Goal: Task Accomplishment & Management: Use online tool/utility

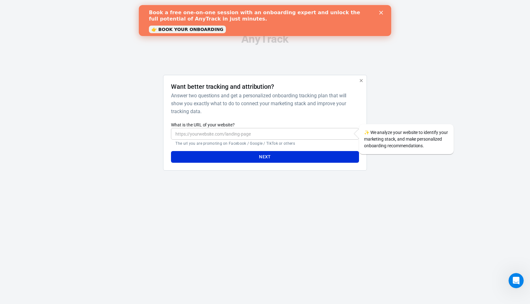
click at [382, 13] on icon "Close" at bounding box center [381, 13] width 4 height 4
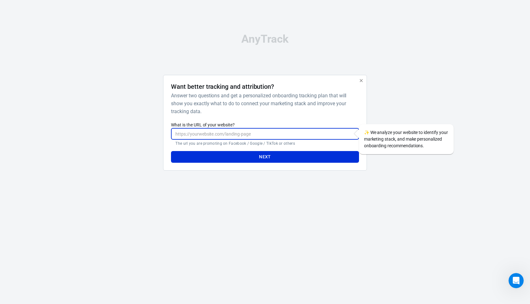
click at [215, 137] on input "What is the URL of your website?" at bounding box center [265, 134] width 188 height 12
click at [229, 132] on input "What is the URL of your website?" at bounding box center [265, 134] width 188 height 12
paste input "https://belanjacodterpercaya.myscalev.com/mesinjahitmini"
type input "https://belanjacodterpercaya.myscalev.com/mesinjahitmini"
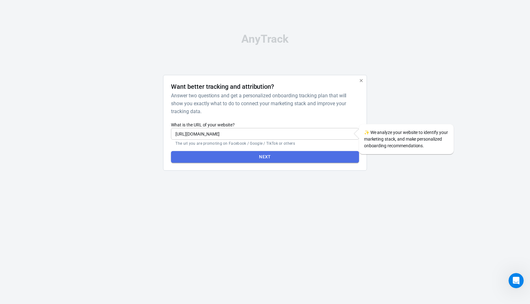
click at [263, 160] on button "Next" at bounding box center [265, 157] width 188 height 12
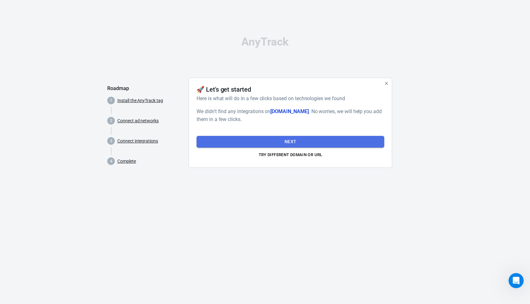
click at [263, 144] on button "Next" at bounding box center [291, 142] width 188 height 12
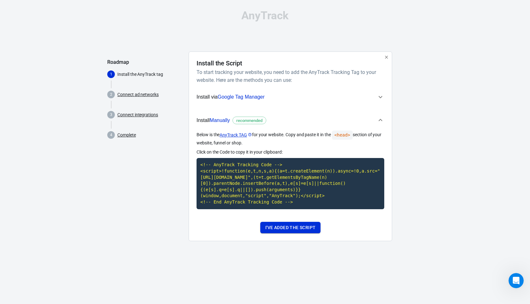
click at [284, 231] on button "I've added the script" at bounding box center [290, 227] width 60 height 12
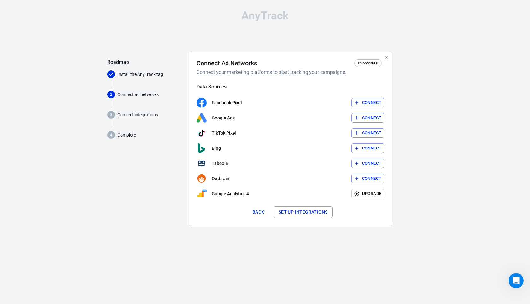
click at [366, 101] on button "Connect" at bounding box center [367, 103] width 33 height 10
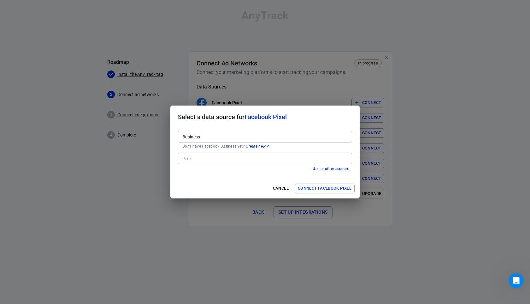
click at [253, 147] on link "Create new" at bounding box center [258, 146] width 24 height 5
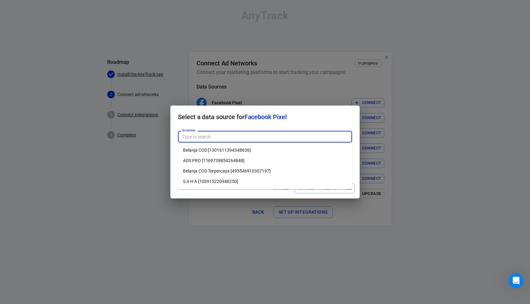
click at [199, 152] on li "Belanja COD [1301611394348636]" at bounding box center [265, 150] width 174 height 10
type input "Belanja COD [1301611394348636]"
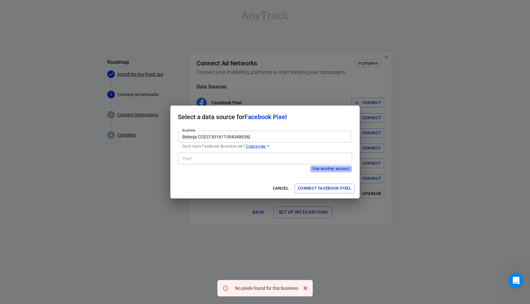
click at [328, 170] on button "Use another account" at bounding box center [331, 168] width 42 height 7
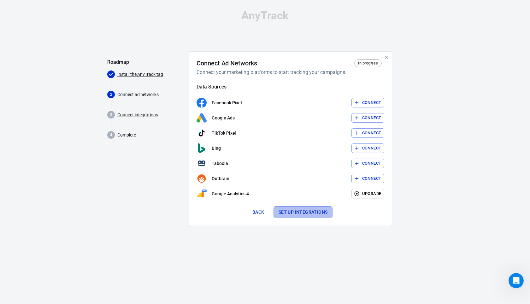
click at [296, 213] on button "Set up integrations" at bounding box center [303, 212] width 59 height 12
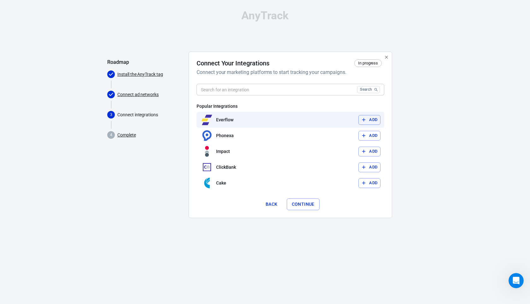
click at [371, 121] on button "Add" at bounding box center [369, 120] width 22 height 10
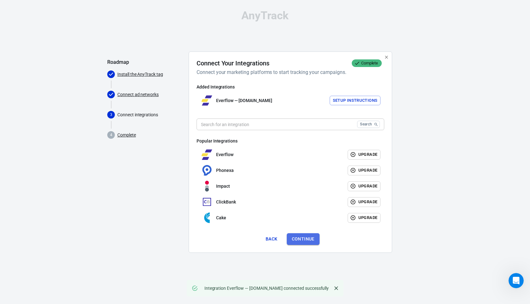
click at [309, 238] on button "Continue" at bounding box center [303, 239] width 33 height 12
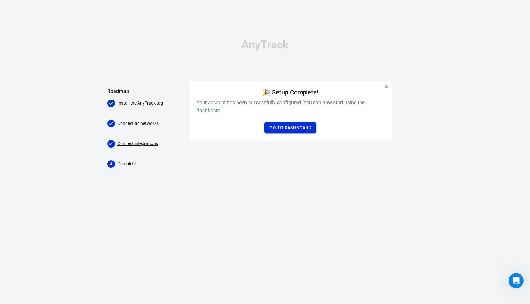
click at [287, 127] on link "Go to Dashboard" at bounding box center [290, 128] width 52 height 12
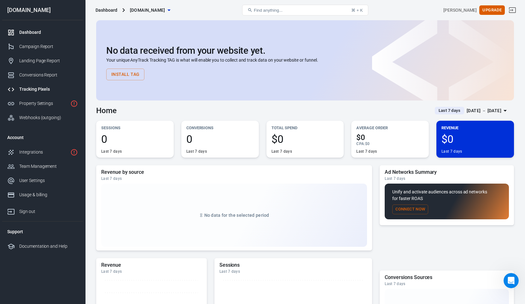
click at [30, 91] on div "Tracking Pixels" at bounding box center [48, 89] width 59 height 7
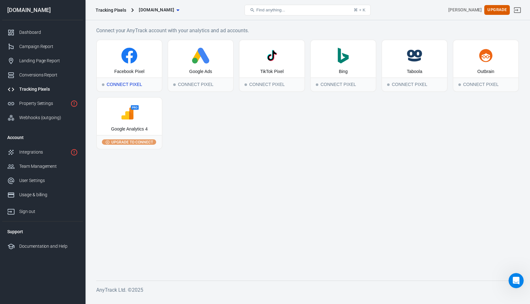
click at [118, 85] on div "Connect Pixel" at bounding box center [129, 84] width 65 height 14
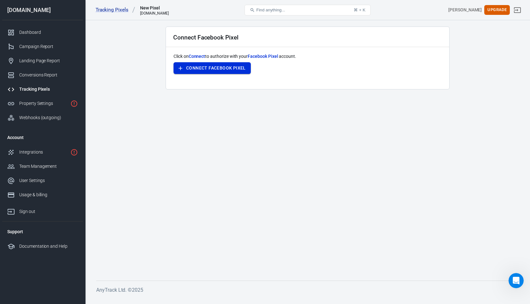
click at [202, 71] on button "Connect Facebook Pixel" at bounding box center [212, 68] width 77 height 12
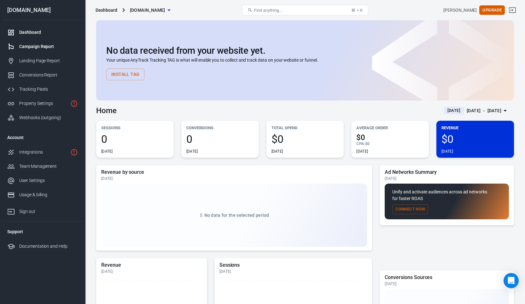
click at [38, 48] on div "Campaign Report" at bounding box center [48, 46] width 59 height 7
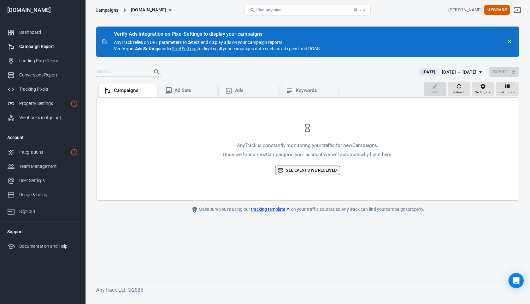
click at [324, 170] on link "See events we received" at bounding box center [307, 170] width 65 height 10
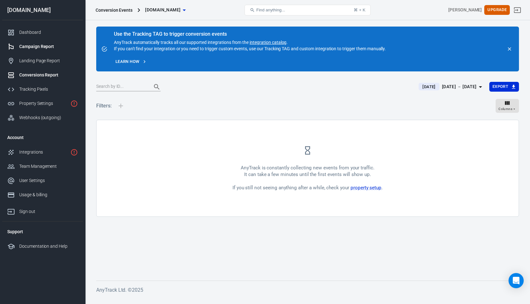
click at [45, 44] on div "Campaign Report" at bounding box center [48, 46] width 59 height 7
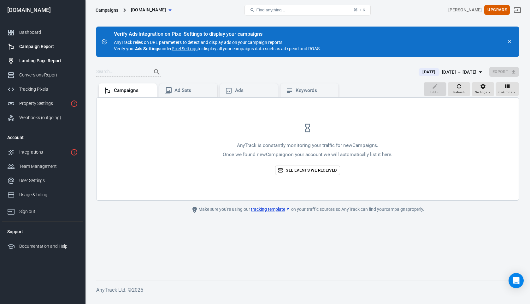
click at [45, 60] on div "Landing Page Report" at bounding box center [48, 60] width 59 height 7
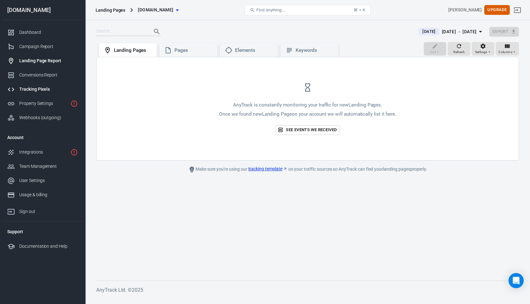
click at [48, 87] on div "Tracking Pixels" at bounding box center [48, 89] width 59 height 7
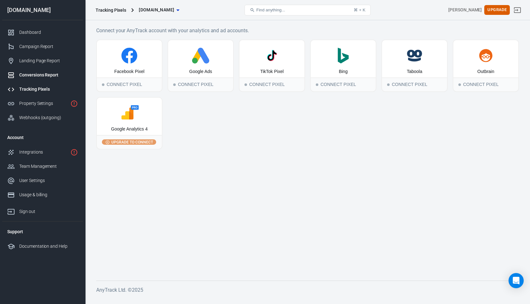
click at [38, 75] on div "Conversions Report" at bounding box center [48, 75] width 59 height 7
